Goal: Information Seeking & Learning: Learn about a topic

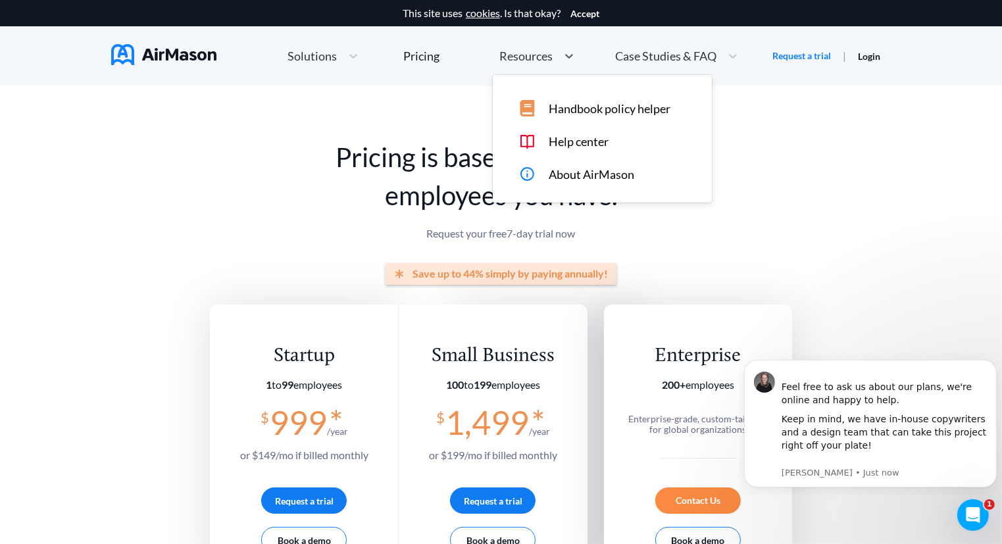
click at [534, 53] on span "Resources" at bounding box center [525, 56] width 53 height 12
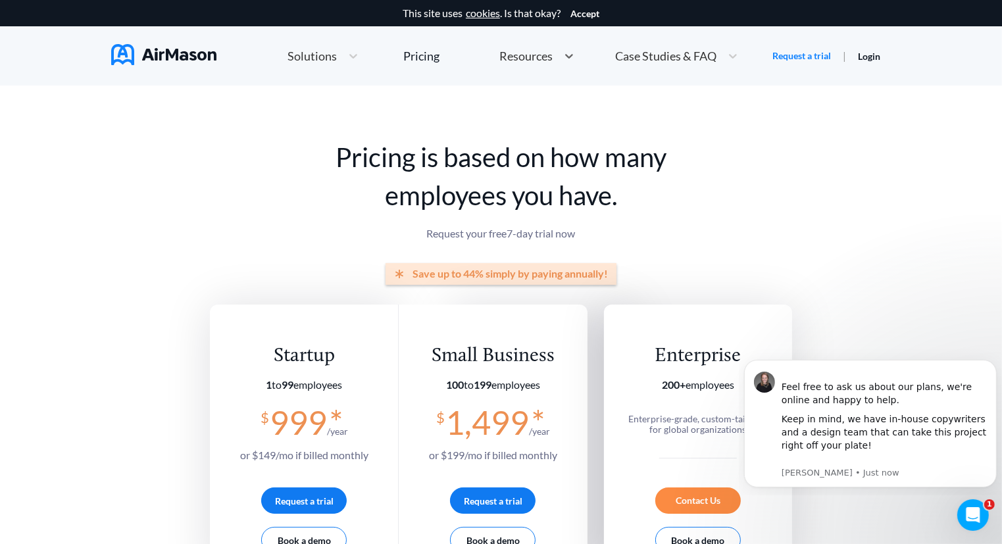
click at [297, 57] on span "Solutions" at bounding box center [312, 56] width 49 height 12
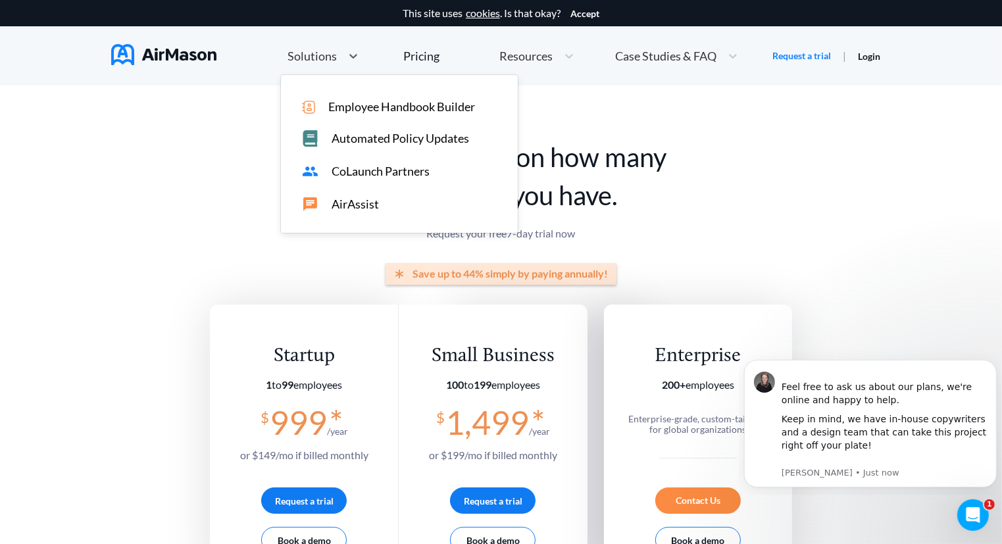
click at [358, 140] on span "Automated Policy Updates" at bounding box center [401, 139] width 138 height 14
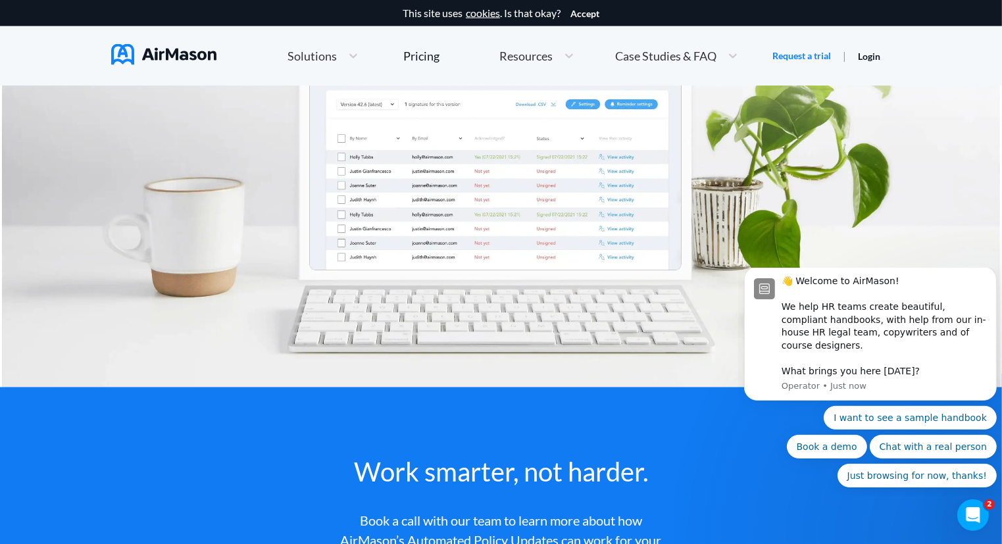
scroll to position [2251, 0]
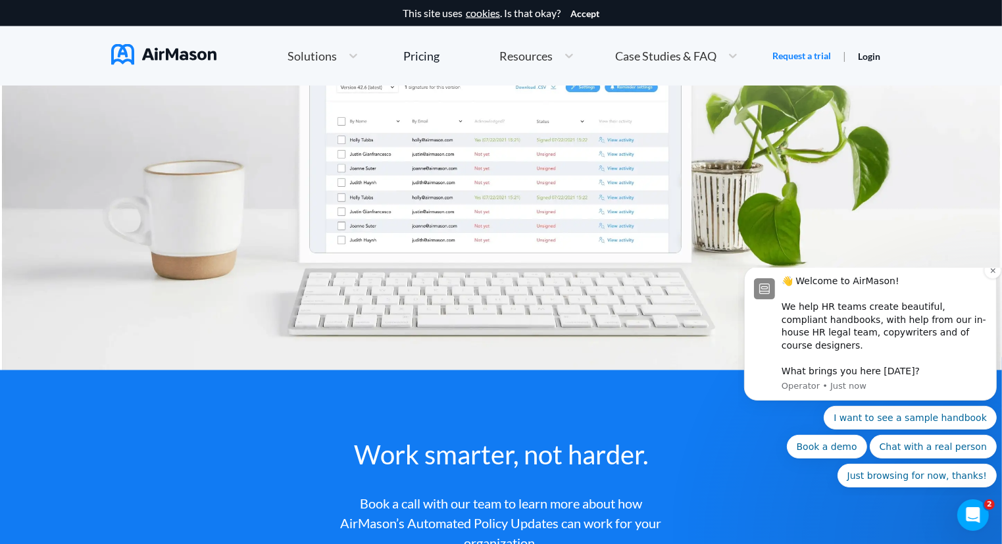
click at [992, 384] on div "👋 Welcome to AirMason! We help HR teams create beautiful, compliant handbooks, …" at bounding box center [870, 333] width 253 height 134
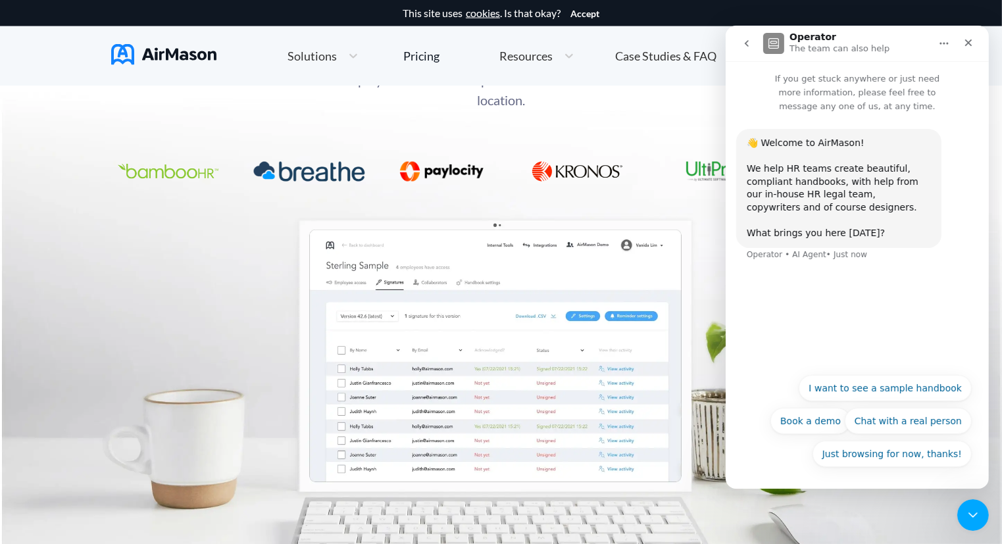
scroll to position [1998, 0]
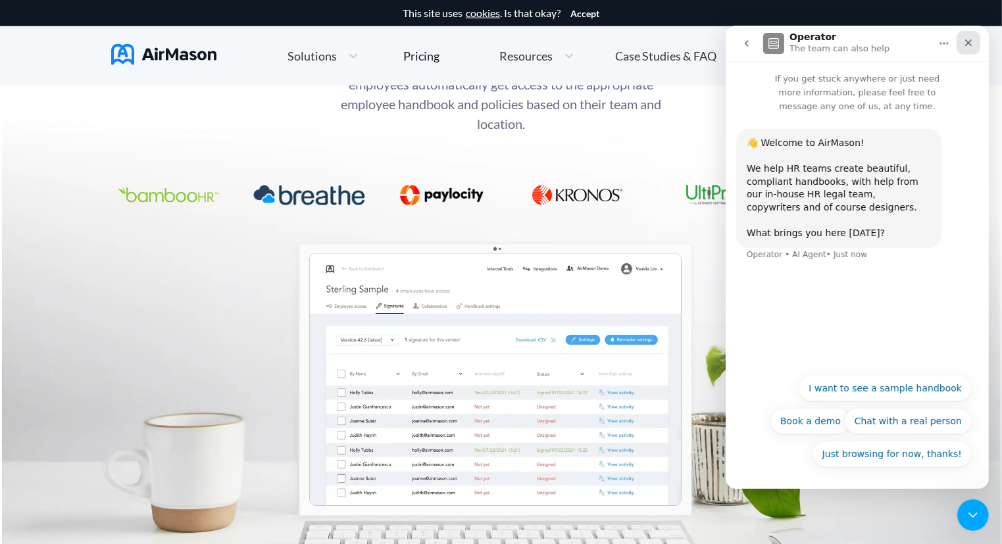
click at [963, 41] on icon "Close" at bounding box center [968, 43] width 11 height 11
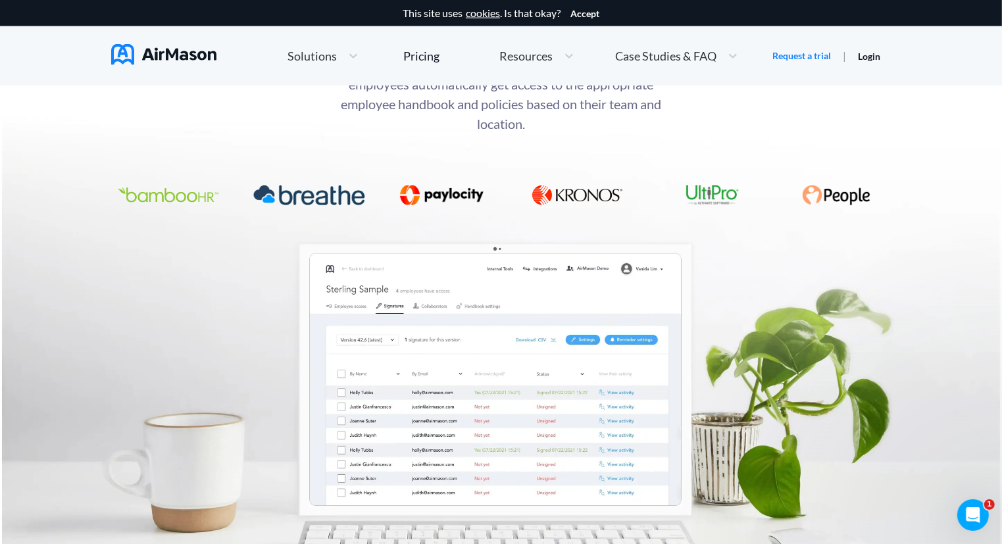
scroll to position [0, 0]
click at [963, 41] on div "This site uses cookies . Is that okay? Accept Home Employee Handbook Builder Au…" at bounding box center [501, 43] width 1002 height 86
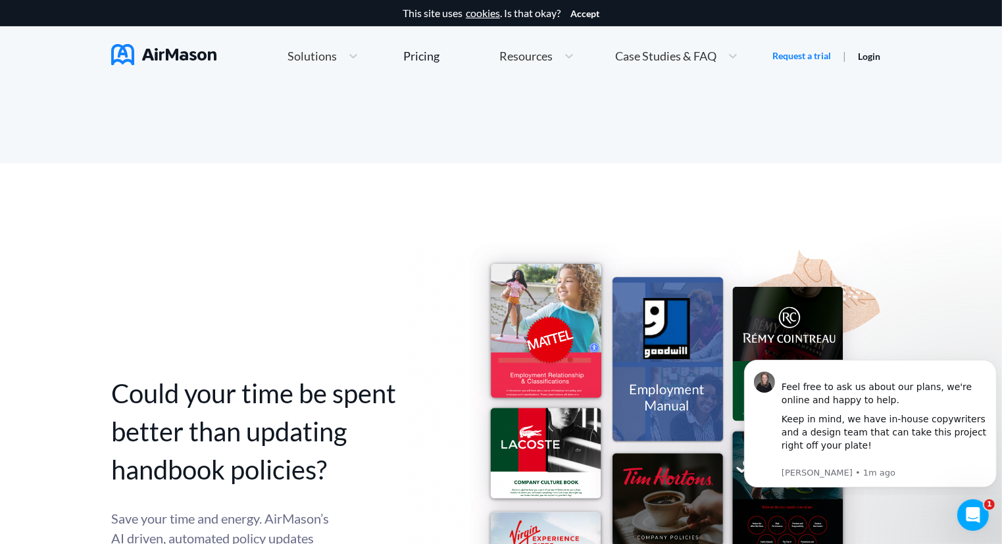
scroll to position [421, 0]
